Goal: Check status: Check status

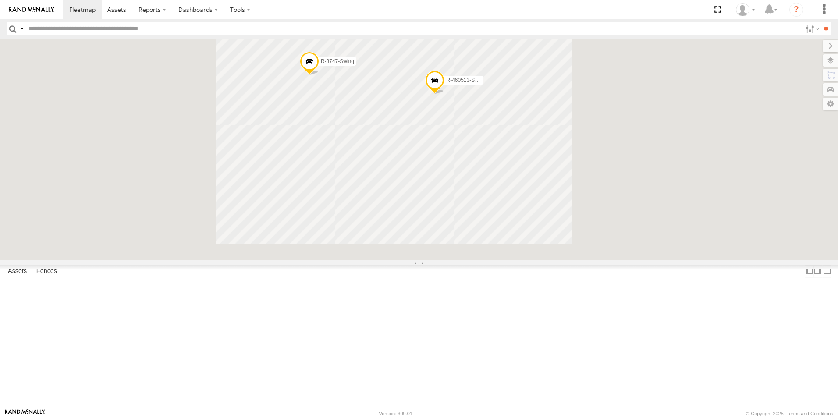
click at [95, 29] on input "text" at bounding box center [413, 28] width 777 height 13
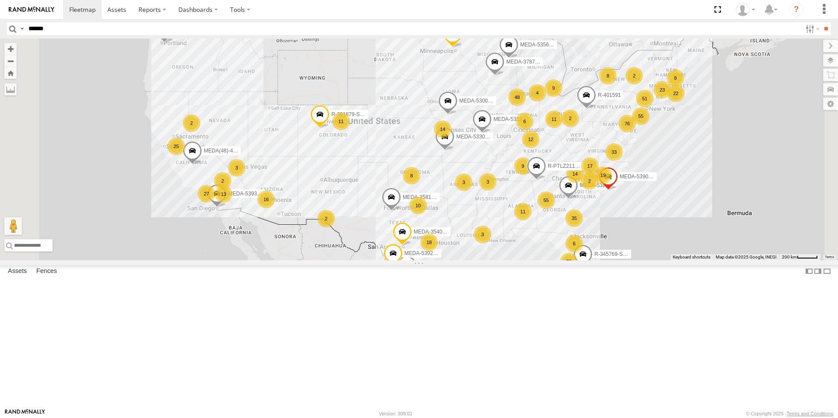
type input "******"
click at [821, 22] on input "**" at bounding box center [826, 28] width 10 height 13
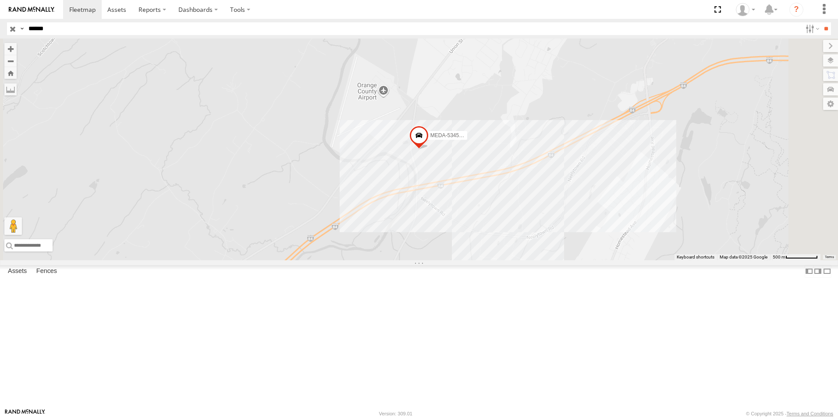
click at [0, 0] on span at bounding box center [0, 0] width 0 height 0
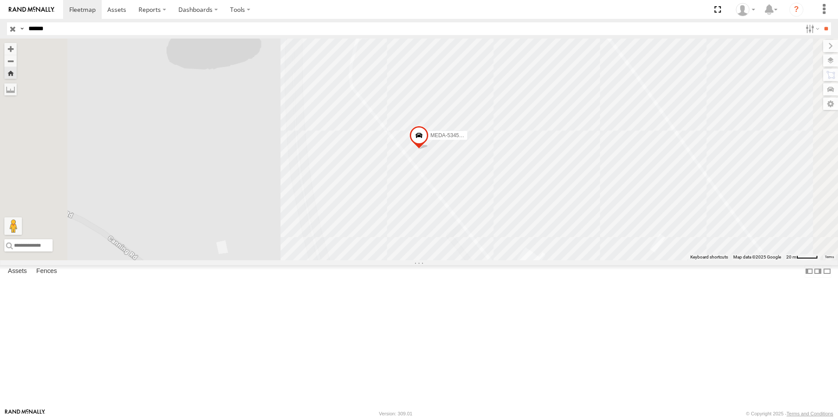
click at [0, 0] on span at bounding box center [0, 0] width 0 height 0
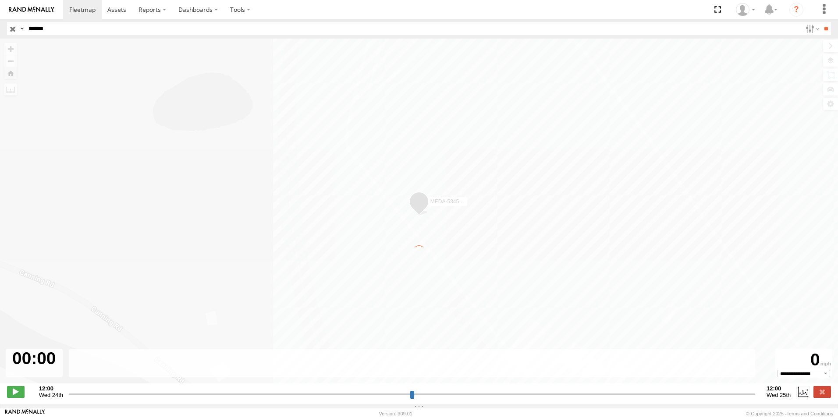
type input "**********"
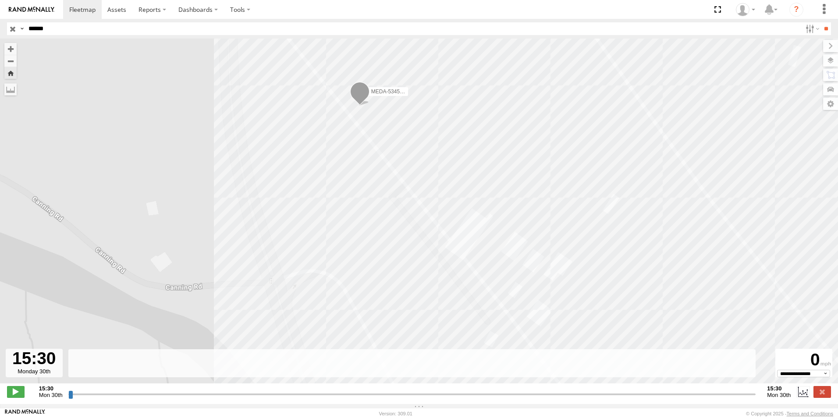
drag, startPoint x: 584, startPoint y: 262, endPoint x: 463, endPoint y: 196, distance: 137.7
click at [464, 197] on div "MEDA-534562-Swing" at bounding box center [419, 216] width 838 height 354
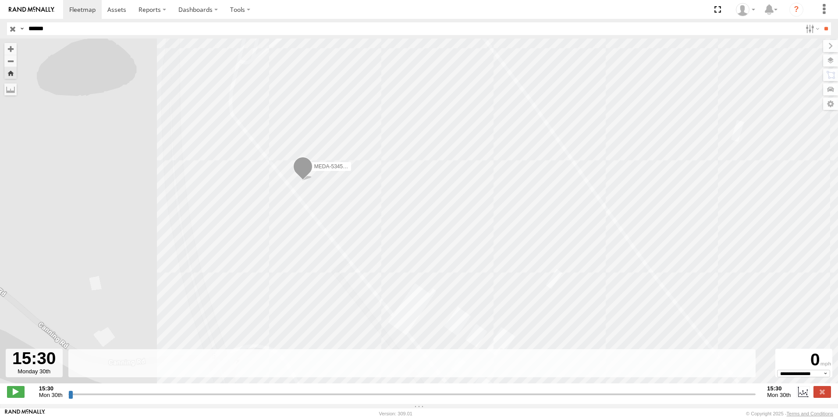
drag, startPoint x: 445, startPoint y: 165, endPoint x: 406, endPoint y: 257, distance: 99.3
click at [406, 257] on div "MEDA-534562-Swing" at bounding box center [419, 216] width 838 height 354
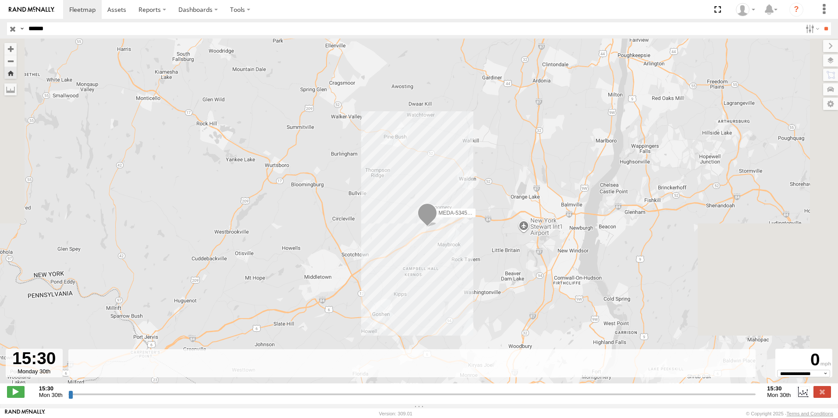
drag, startPoint x: 417, startPoint y: 317, endPoint x: 448, endPoint y: 204, distance: 117.0
click at [445, 209] on div "MEDA-534562-Swing" at bounding box center [419, 216] width 838 height 354
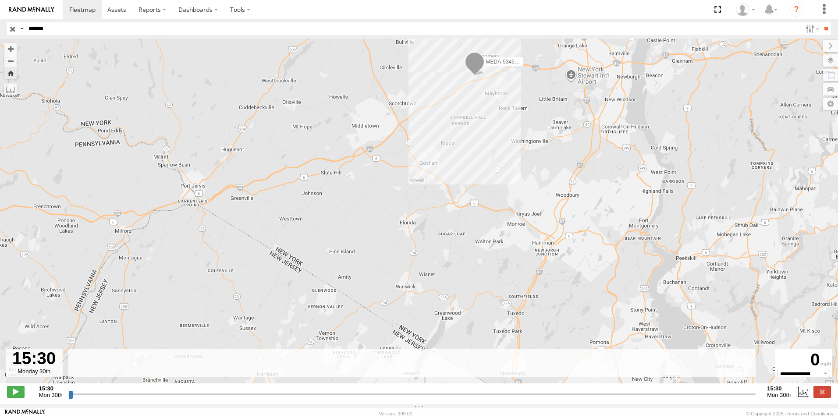
drag, startPoint x: 467, startPoint y: 131, endPoint x: 438, endPoint y: 194, distance: 69.1
click at [438, 194] on div "MEDA-534562-Swing" at bounding box center [419, 216] width 838 height 354
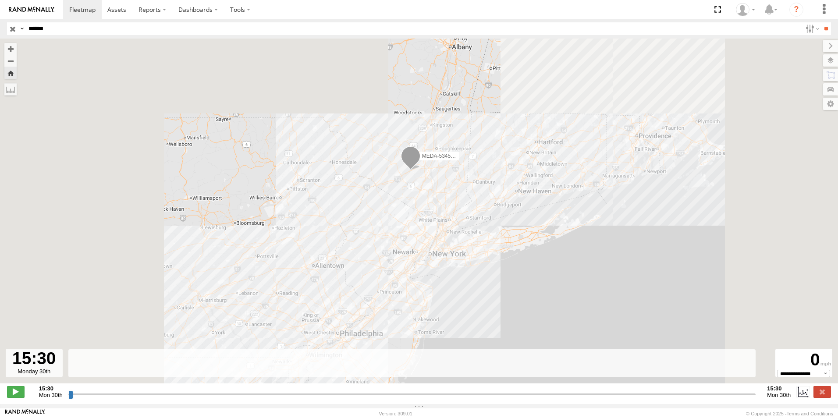
drag, startPoint x: 482, startPoint y: 187, endPoint x: 423, endPoint y: 170, distance: 61.6
click at [423, 170] on div "MEDA-534562-Swing" at bounding box center [419, 216] width 838 height 354
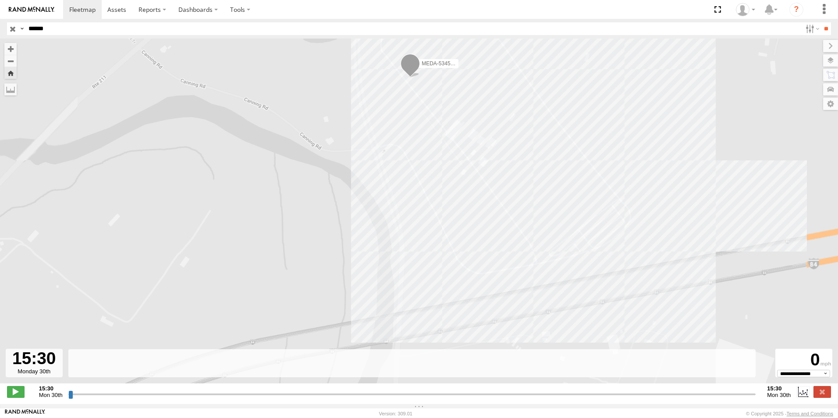
drag, startPoint x: 331, startPoint y: 66, endPoint x: 339, endPoint y: 218, distance: 152.3
click at [339, 218] on div "MEDA-534562-Swing" at bounding box center [419, 216] width 838 height 354
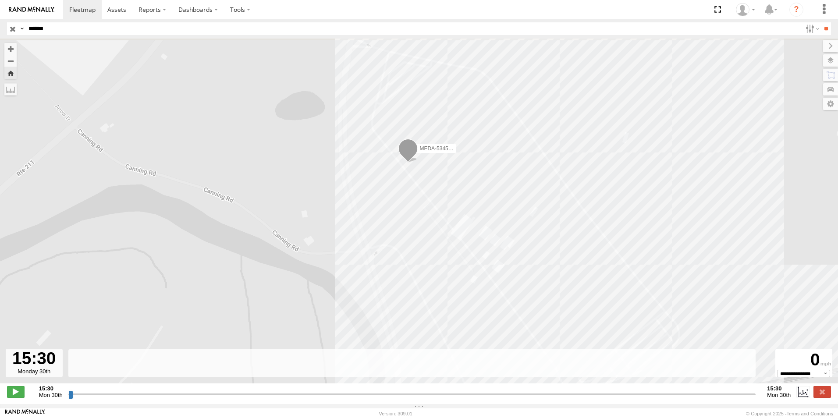
drag, startPoint x: 359, startPoint y: 151, endPoint x: 342, endPoint y: 186, distance: 39.2
click at [342, 186] on div "MEDA-534562-Swing" at bounding box center [419, 216] width 838 height 354
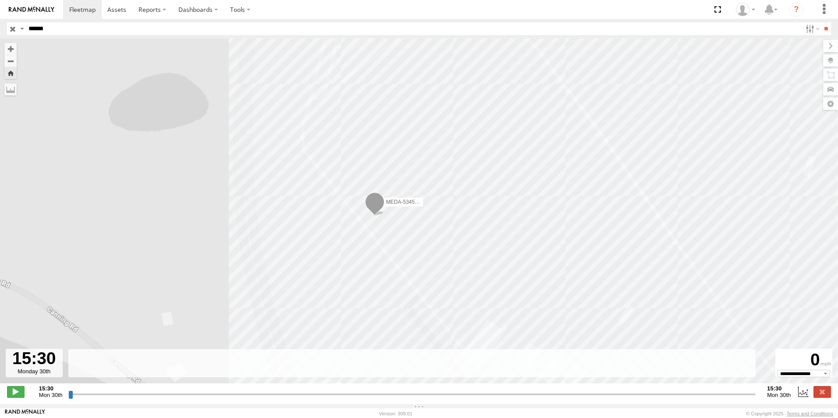
drag, startPoint x: 389, startPoint y: 171, endPoint x: 383, endPoint y: 144, distance: 28.0
click at [383, 144] on div "MEDA-534562-Swing" at bounding box center [419, 216] width 838 height 354
